Goal: Obtain resource: Download file/media

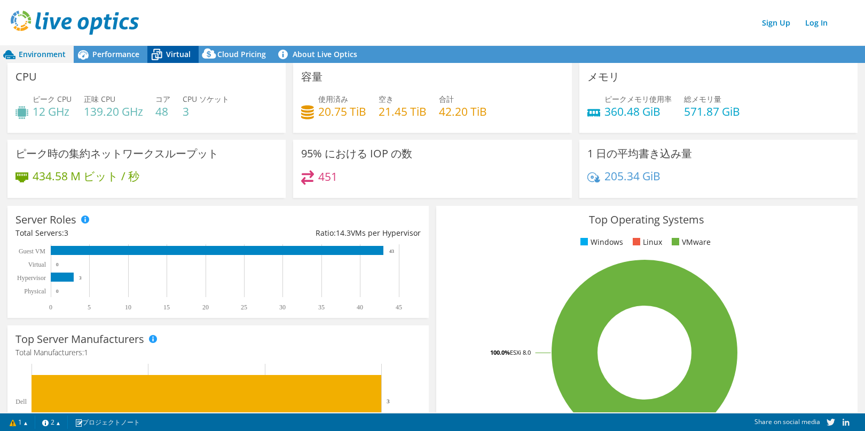
click at [181, 57] on span "Virtual" at bounding box center [178, 54] width 25 height 10
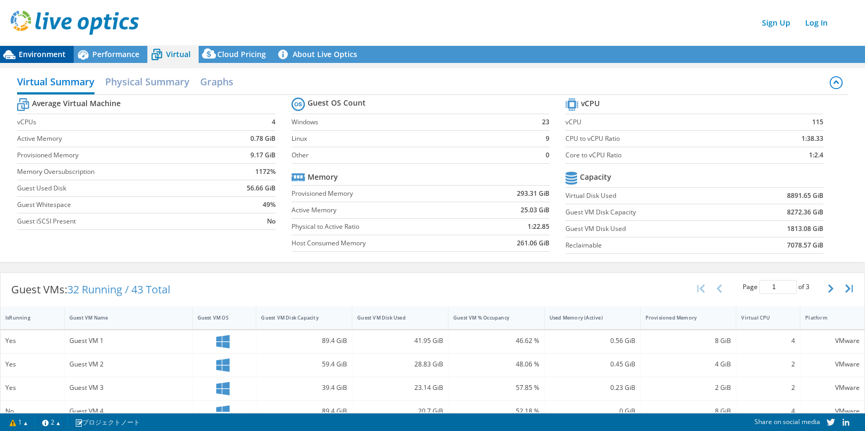
click at [50, 60] on div "Environment" at bounding box center [37, 54] width 74 height 17
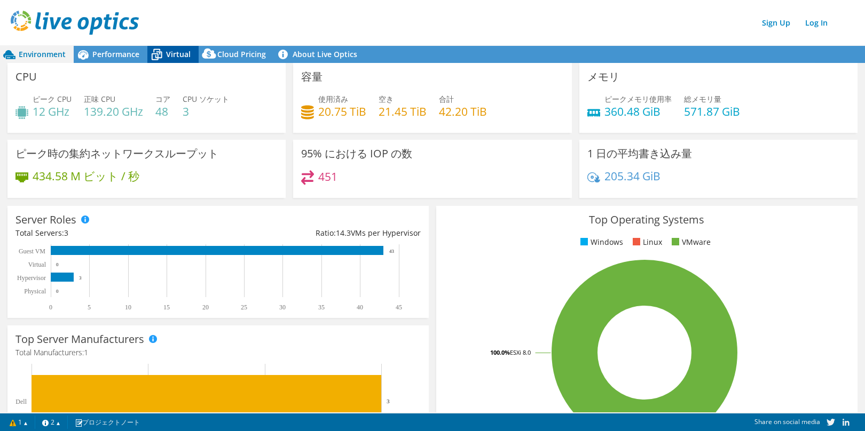
click at [181, 57] on span "Virtual" at bounding box center [178, 54] width 25 height 10
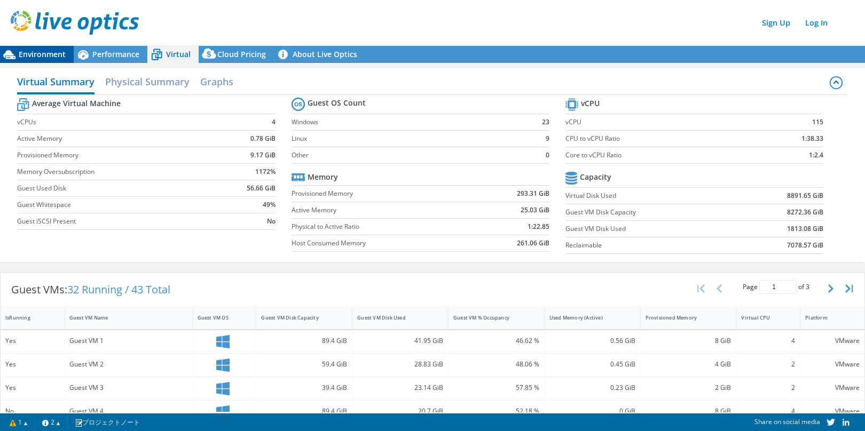
click at [47, 58] on span "Environment" at bounding box center [42, 54] width 47 height 10
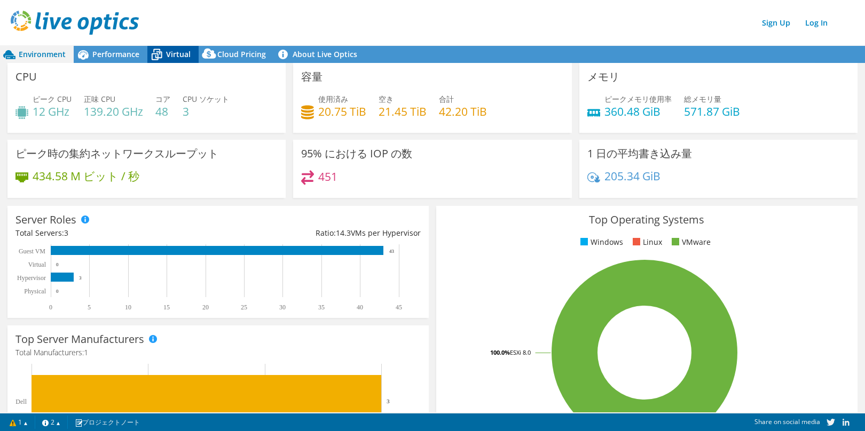
click at [178, 55] on span "Virtual" at bounding box center [178, 54] width 25 height 10
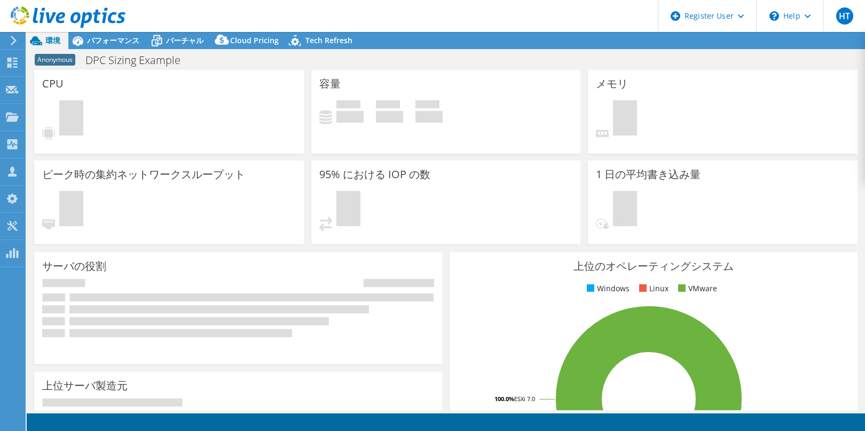
select select "Canada"
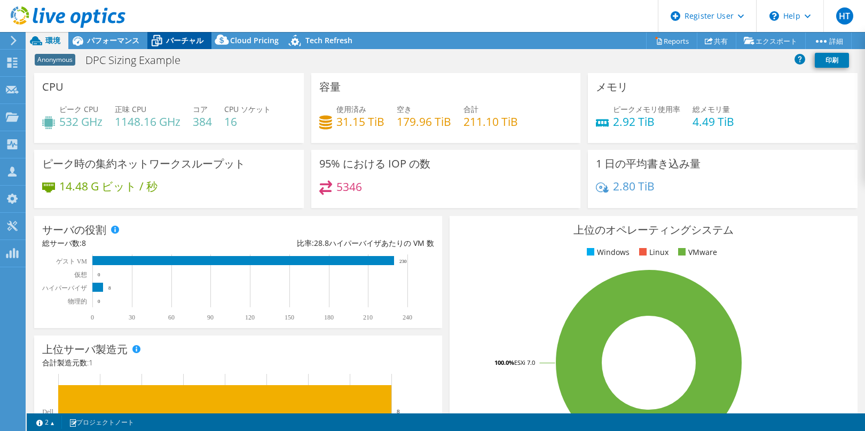
click at [181, 41] on span "バーチャル" at bounding box center [184, 40] width 37 height 10
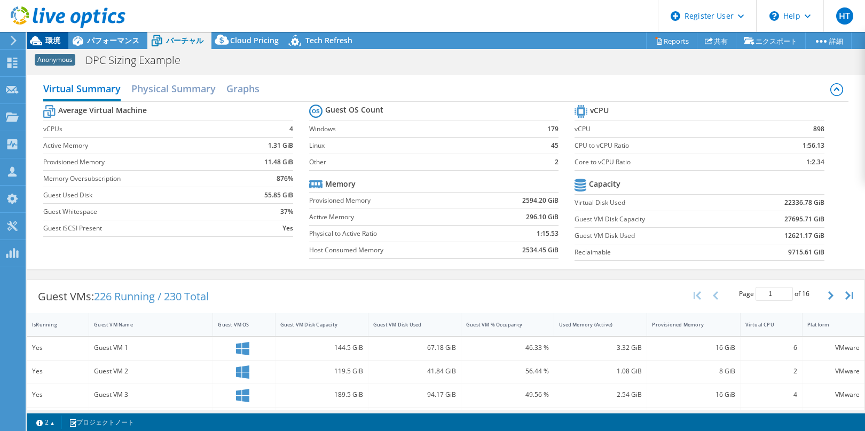
click at [44, 41] on icon at bounding box center [36, 40] width 19 height 19
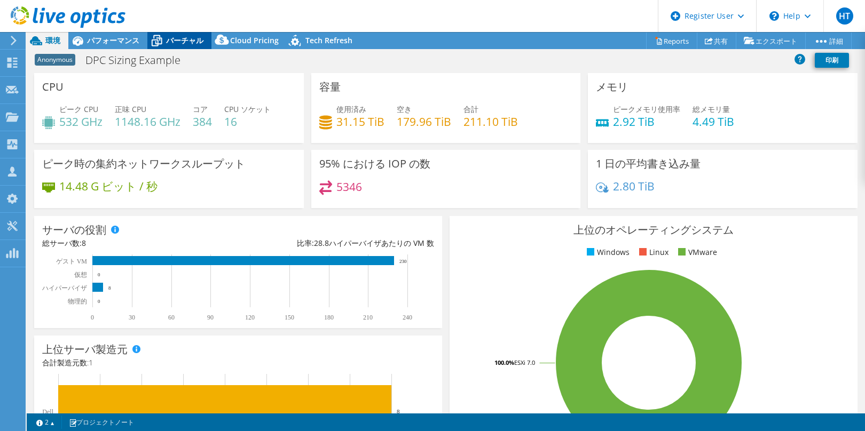
click at [161, 35] on icon at bounding box center [156, 40] width 19 height 19
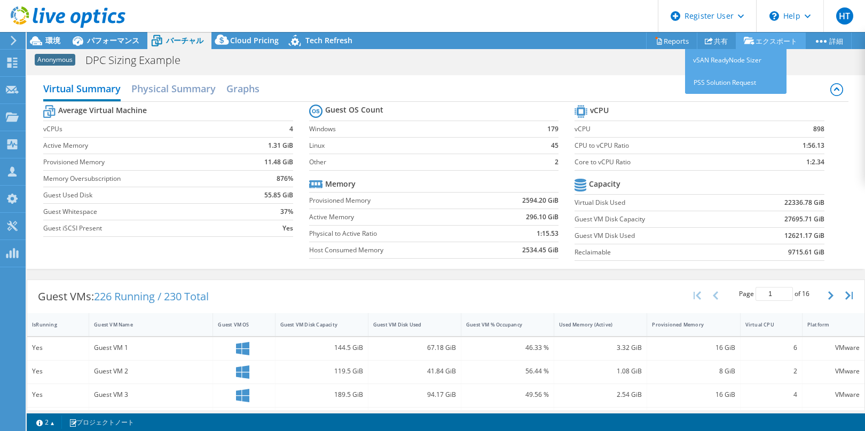
click at [772, 40] on link "エクスポート" at bounding box center [770, 41] width 70 height 17
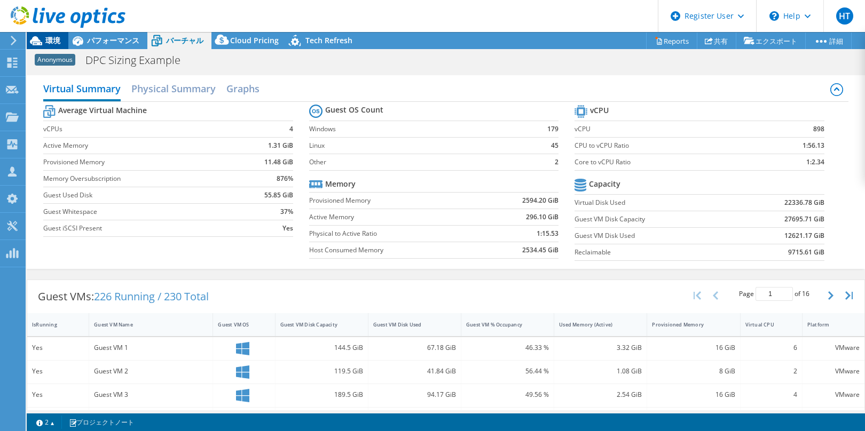
click at [47, 44] on span "環境" at bounding box center [52, 40] width 15 height 10
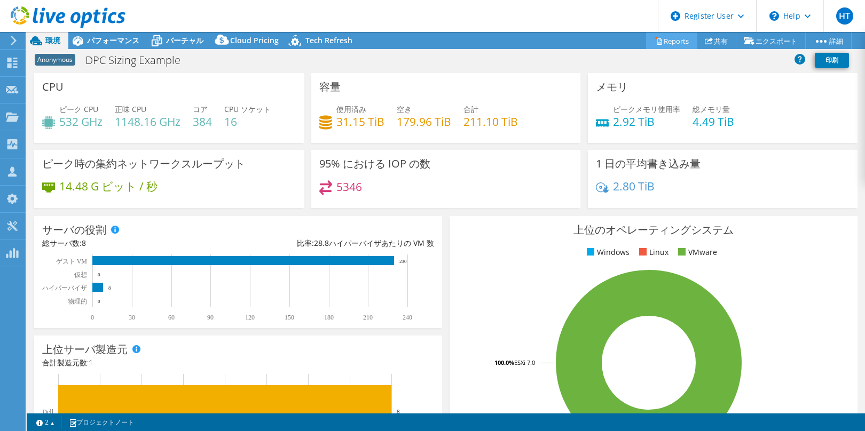
click at [670, 43] on link "Reports" at bounding box center [671, 41] width 51 height 17
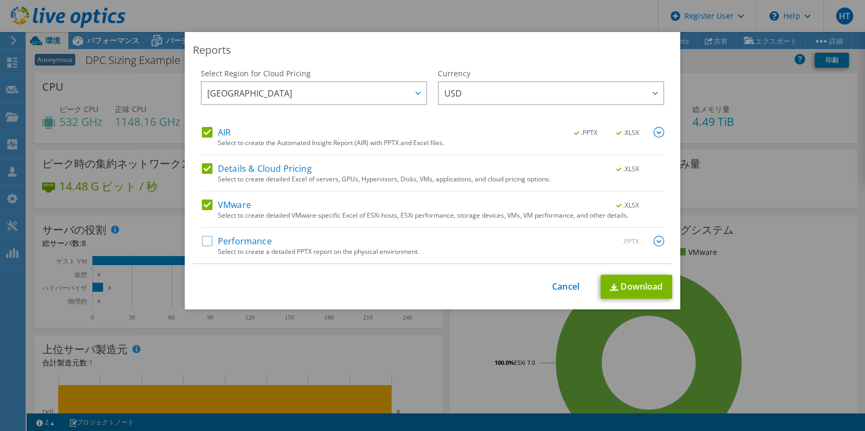
click at [202, 168] on label "Details & Cloud Pricing" at bounding box center [257, 168] width 110 height 11
click at [0, 0] on input "Details & Cloud Pricing" at bounding box center [0, 0] width 0 height 0
click at [207, 169] on label "Details & Cloud Pricing" at bounding box center [257, 168] width 110 height 11
click at [0, 0] on input "Details & Cloud Pricing" at bounding box center [0, 0] width 0 height 0
click at [417, 88] on div at bounding box center [417, 93] width 17 height 22
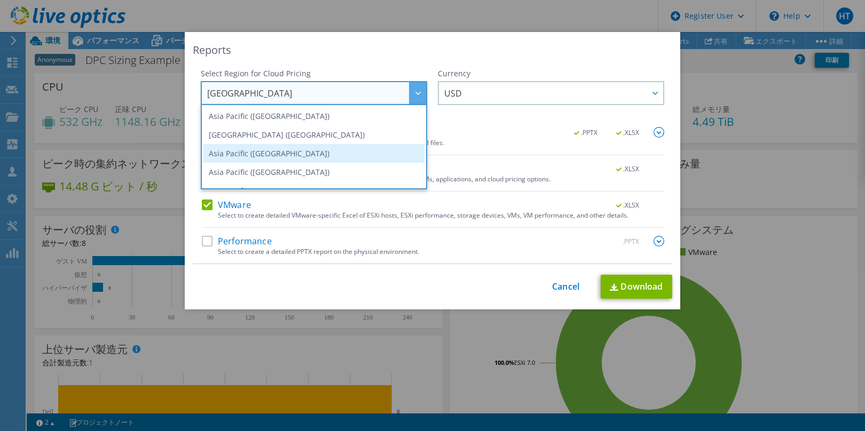
scroll to position [53, 0]
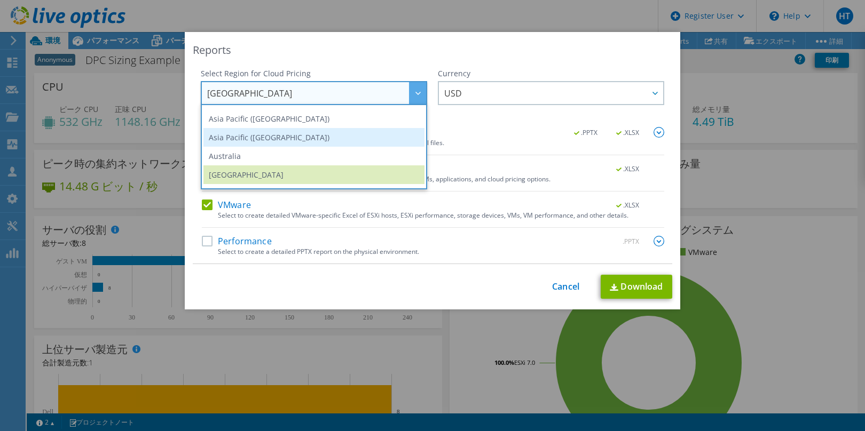
click at [381, 146] on li "Asia Pacific (Tokyo)" at bounding box center [313, 137] width 221 height 19
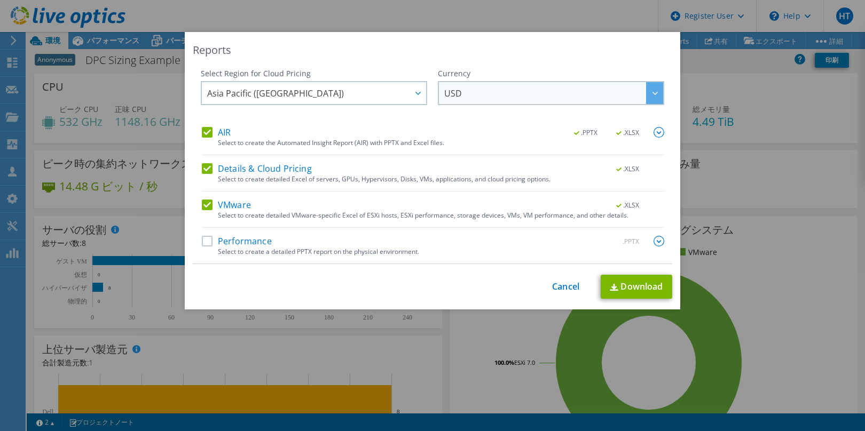
click at [506, 90] on span "USD" at bounding box center [553, 93] width 219 height 22
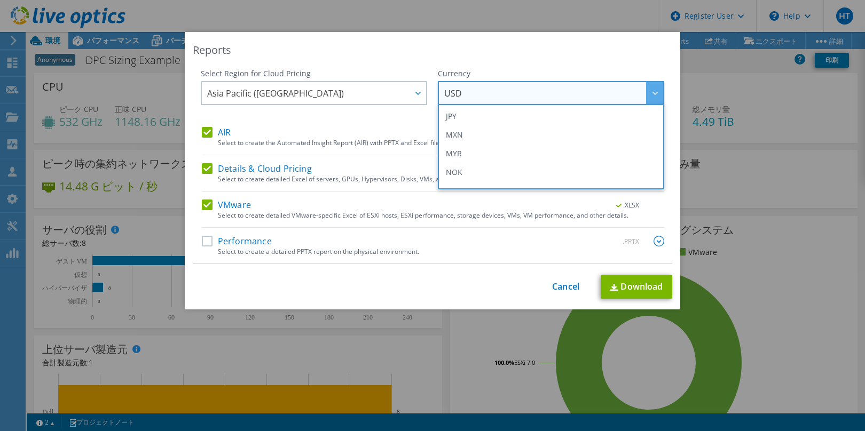
scroll to position [227, 0]
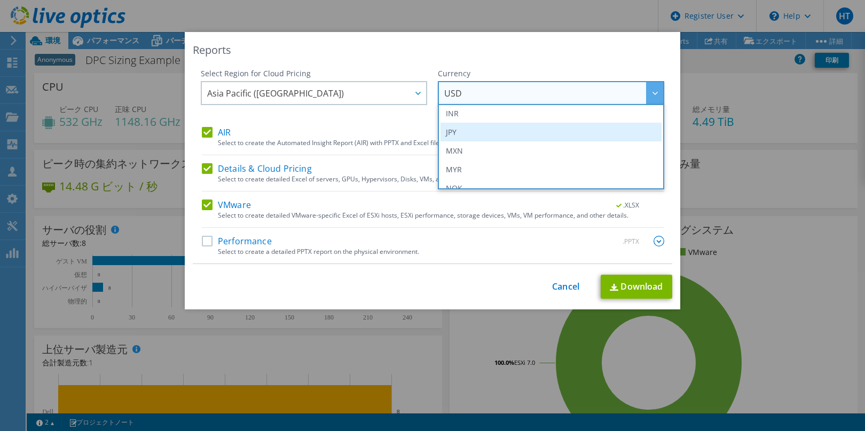
click at [576, 133] on li "JPY" at bounding box center [550, 132] width 221 height 19
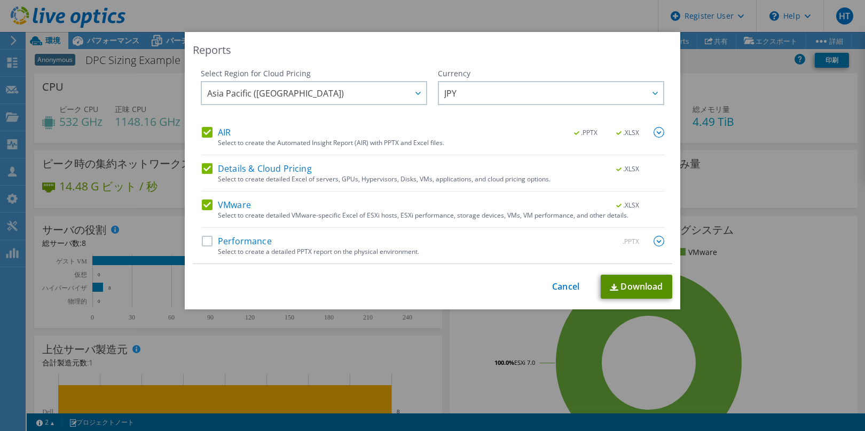
click at [623, 288] on link "Download" at bounding box center [636, 287] width 72 height 24
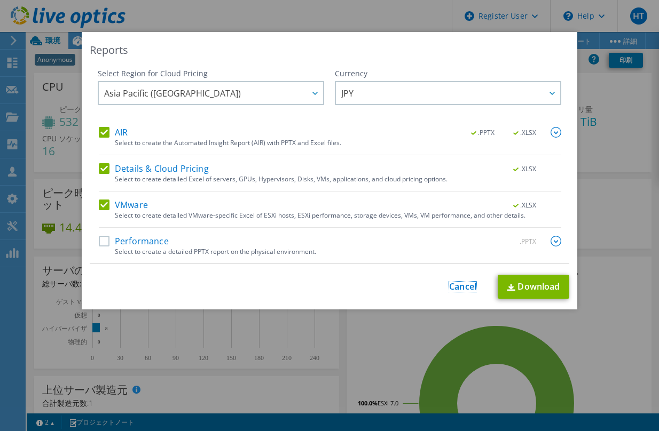
click at [457, 289] on link "Cancel" at bounding box center [462, 287] width 27 height 10
